Goal: Register for event/course

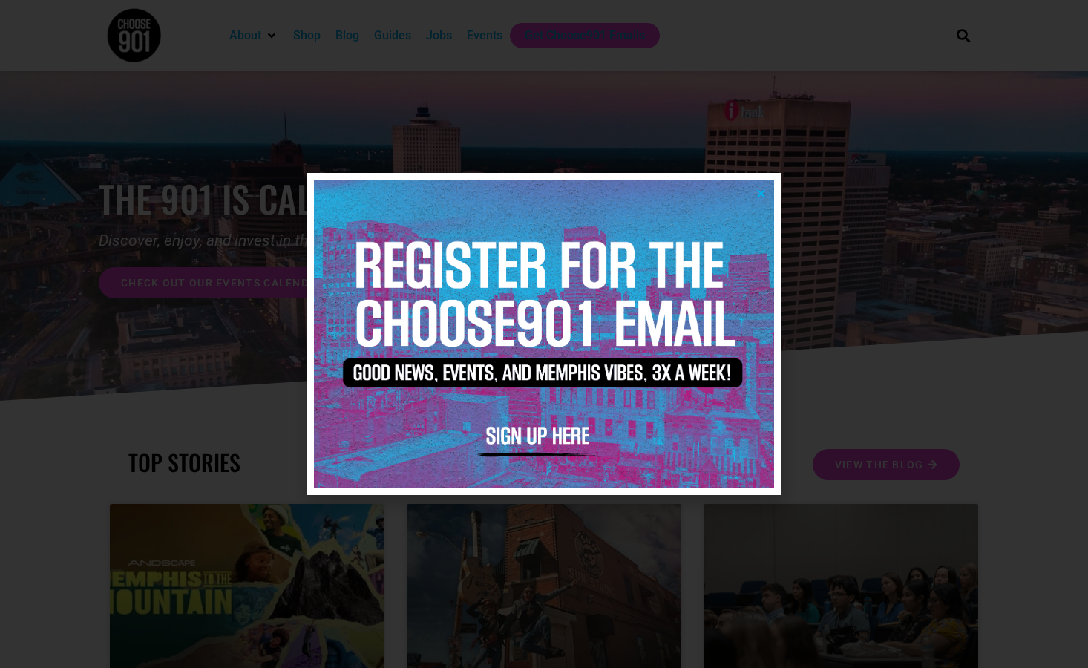
click at [757, 188] on icon "Close" at bounding box center [760, 193] width 11 height 11
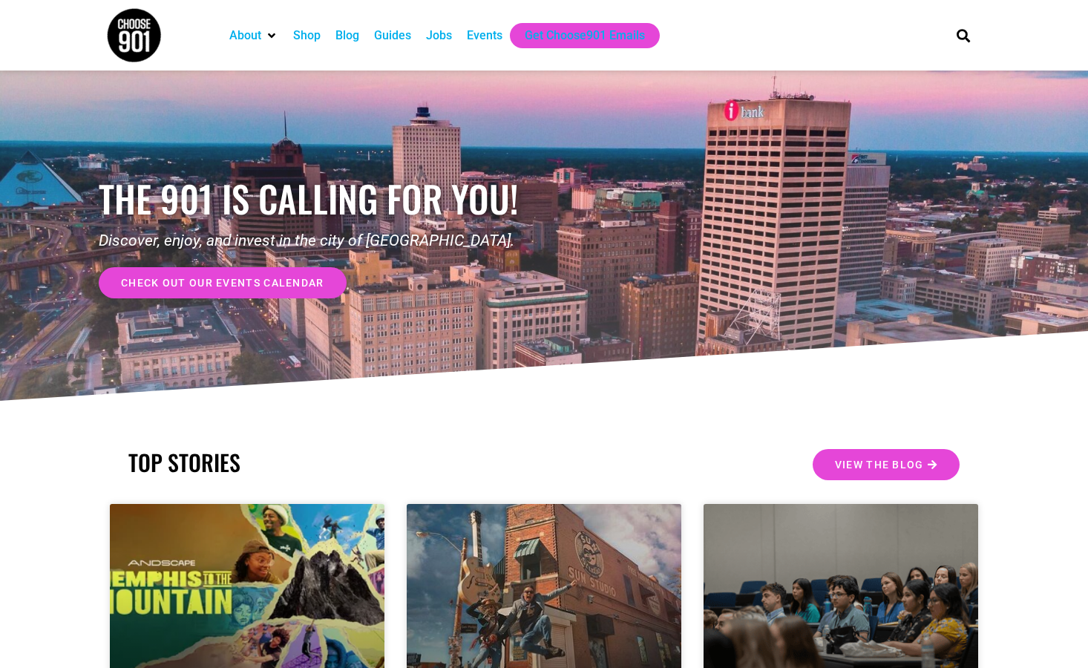
click at [182, 286] on span "check out our events calendar" at bounding box center [222, 283] width 203 height 10
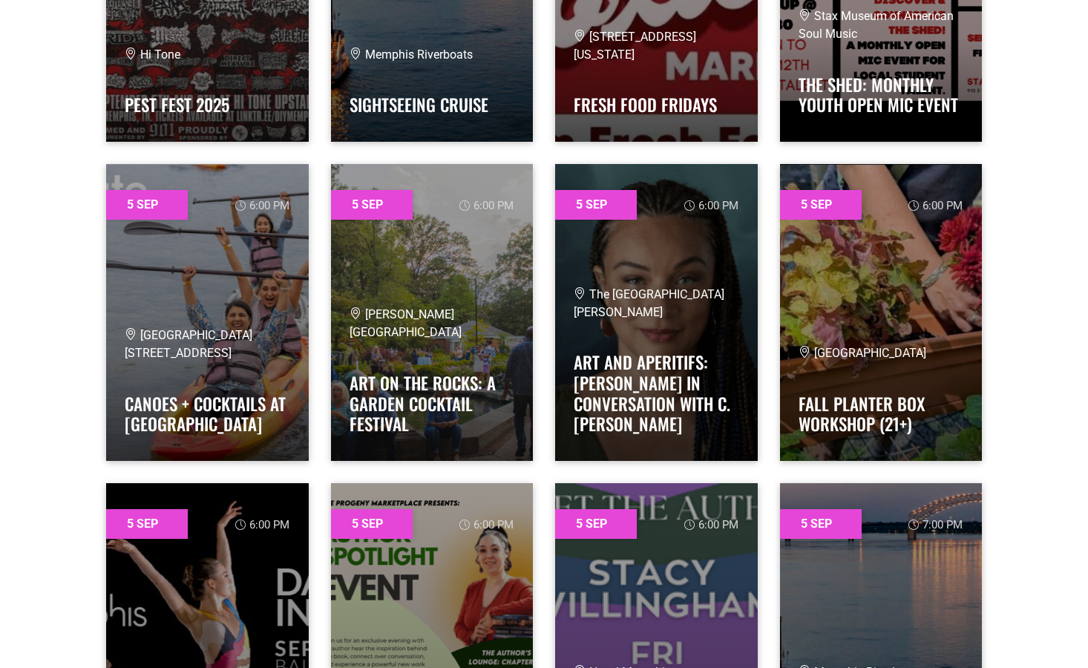
scroll to position [1410, 0]
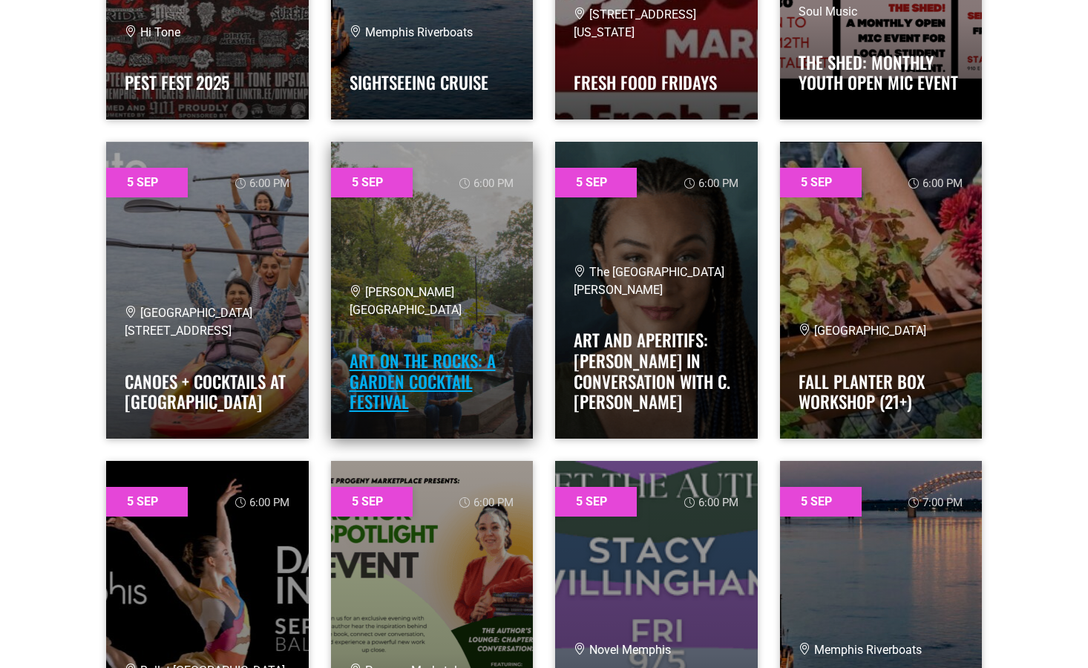
click at [431, 390] on link "Art on the Rocks: A Garden Cocktail Festival" at bounding box center [423, 381] width 146 height 66
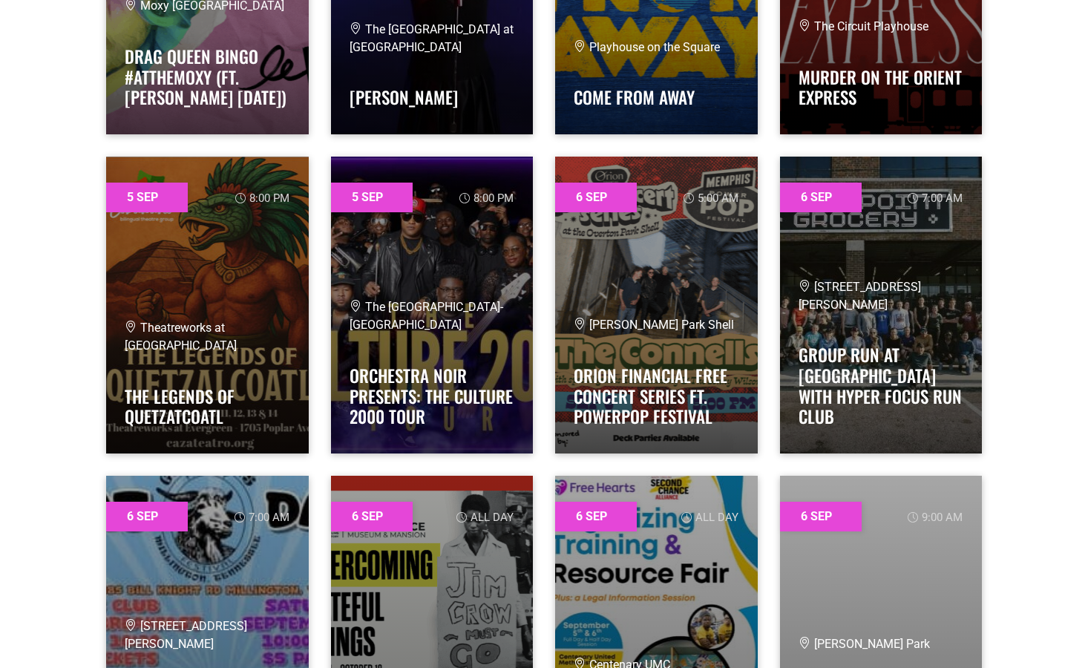
scroll to position [2375, 0]
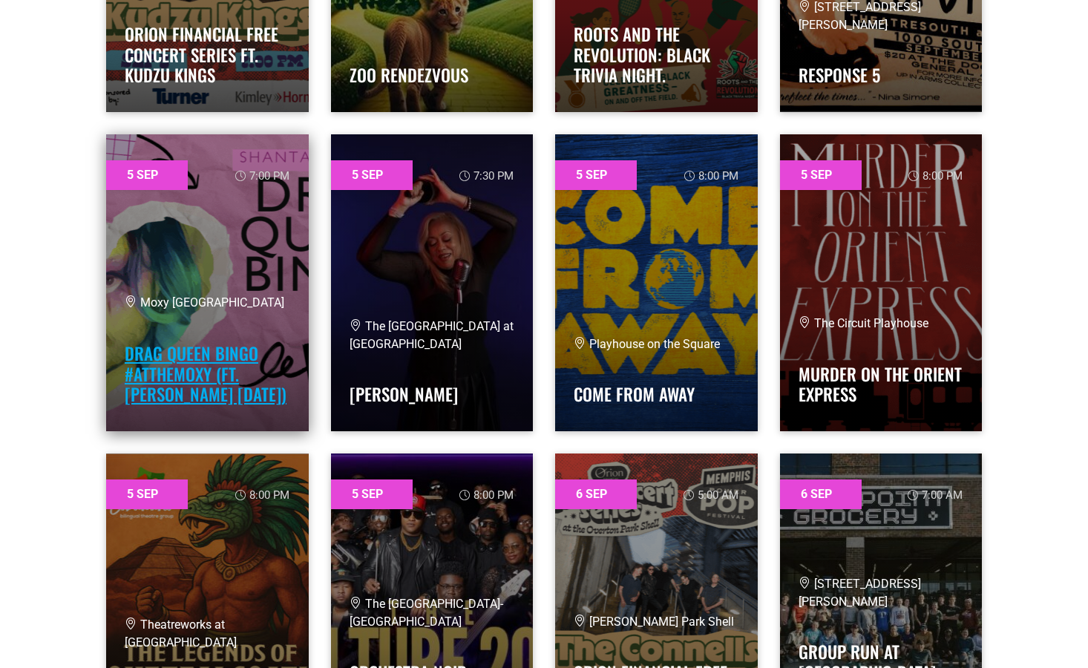
click at [201, 374] on link "Drag Queen Bingo #AtTheMoxy (ft. [PERSON_NAME] [DATE])" at bounding box center [206, 374] width 162 height 66
